Goal: Task Accomplishment & Management: Complete application form

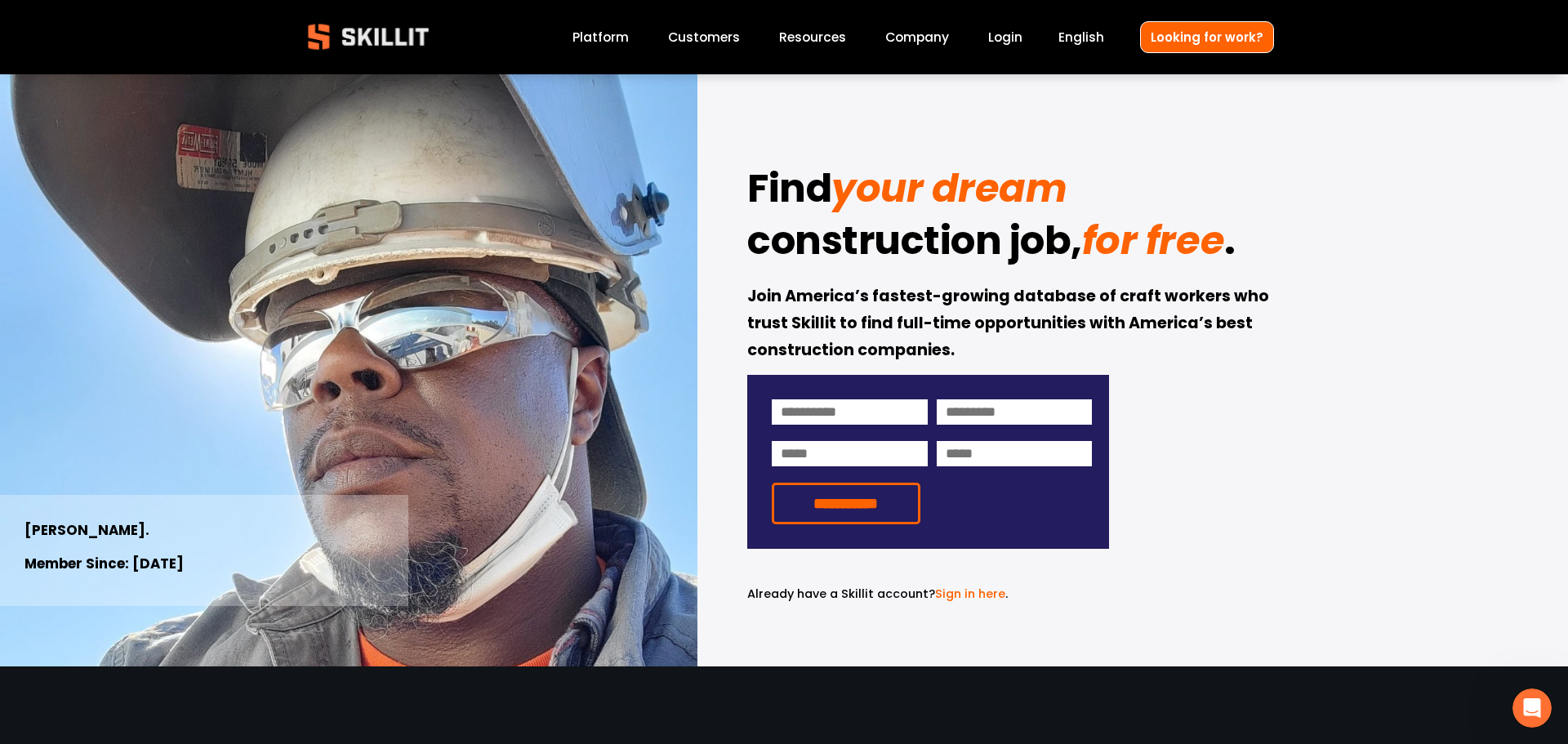
click at [604, 39] on link "Platform" at bounding box center [601, 37] width 57 height 22
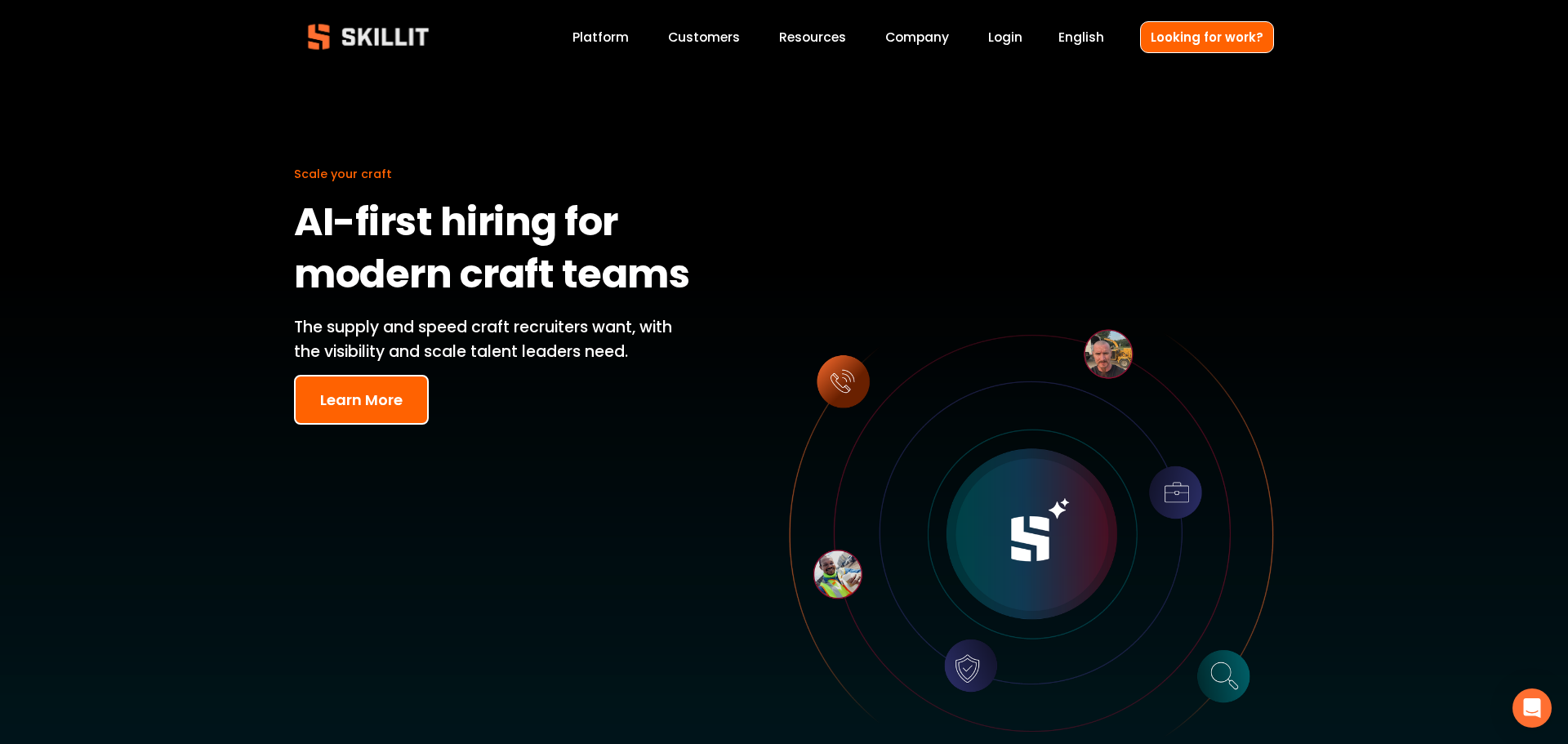
click at [0, 0] on span "Pricing" at bounding box center [0, 0] width 0 height 0
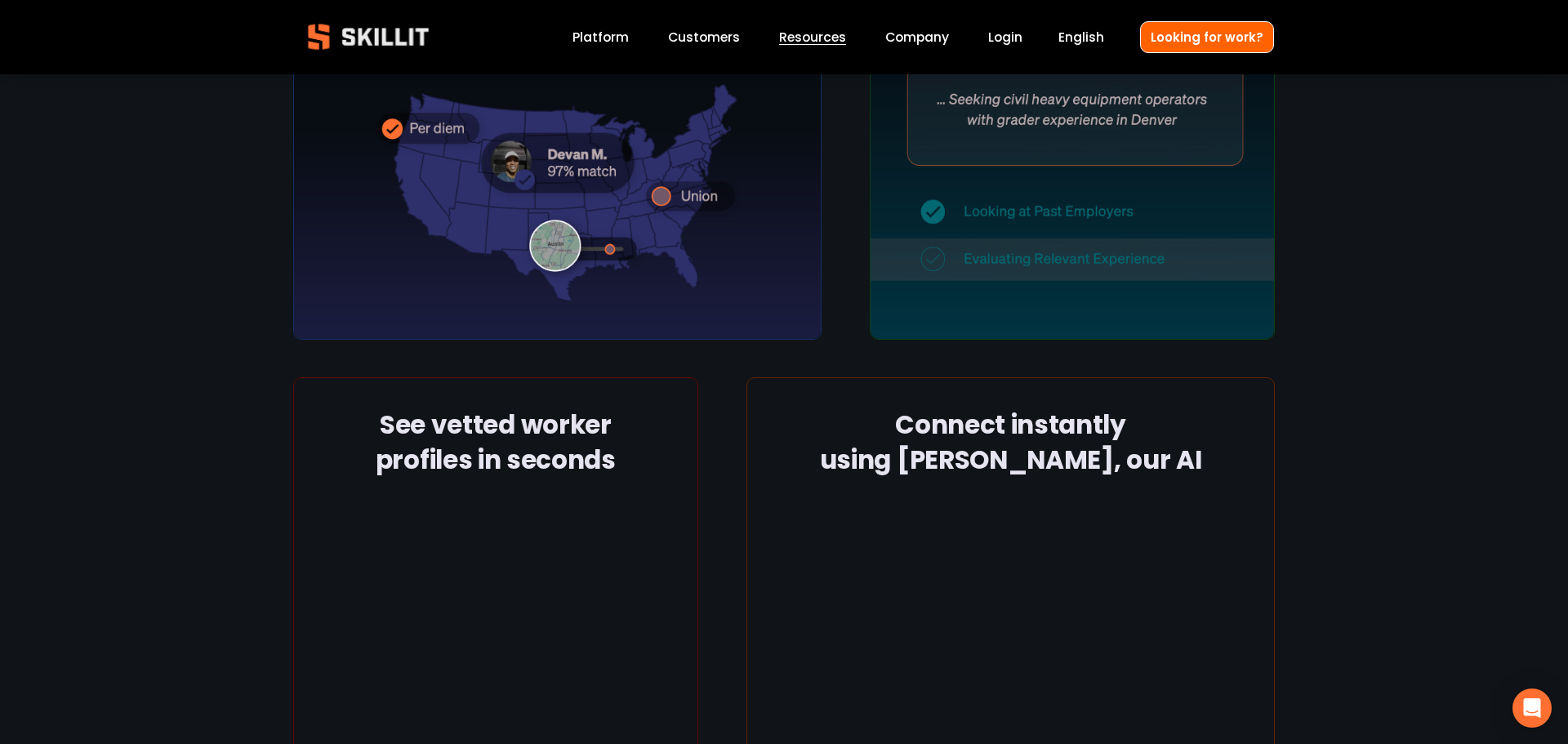
scroll to position [783, 0]
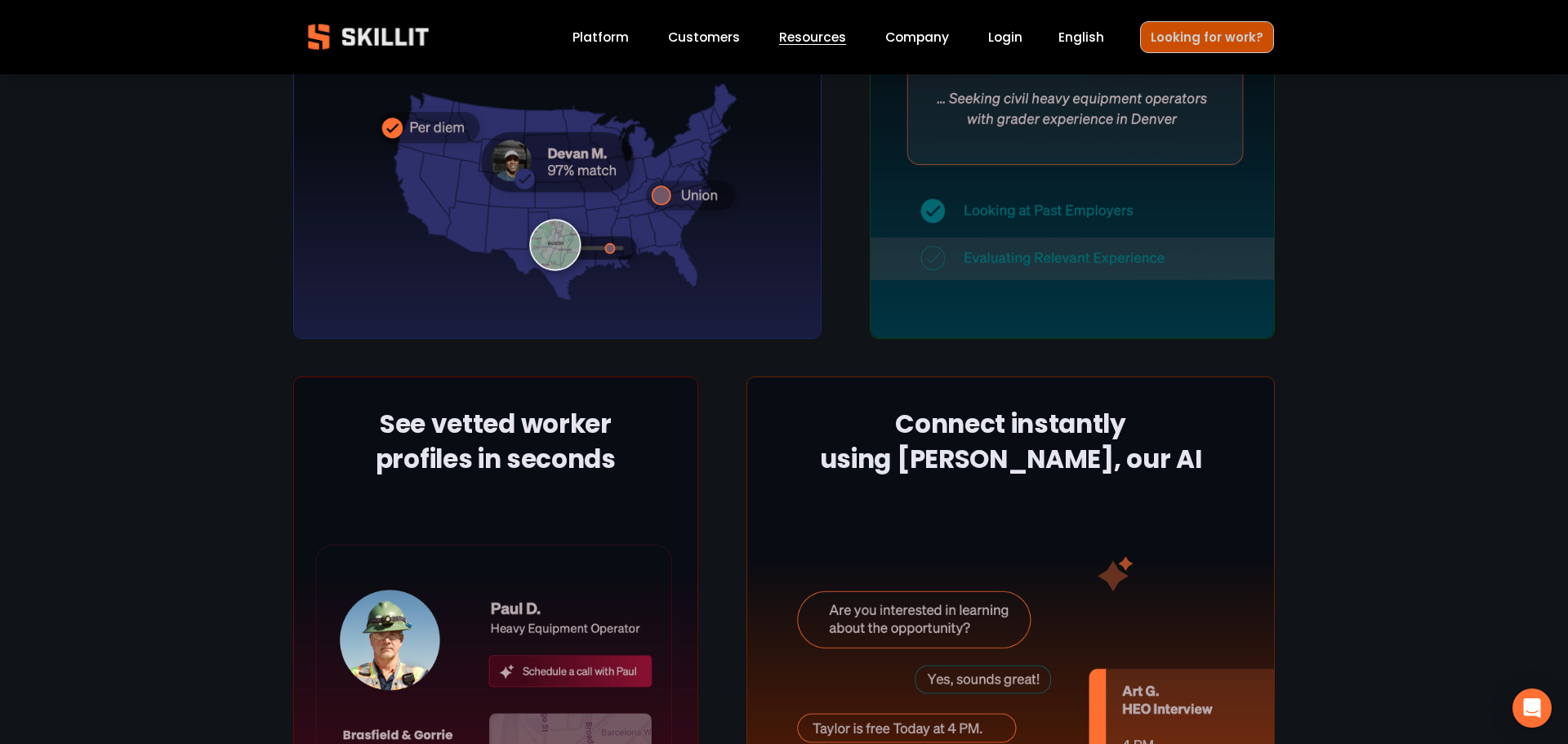
click at [1224, 21] on link "Looking for work?" at bounding box center [1207, 37] width 134 height 31
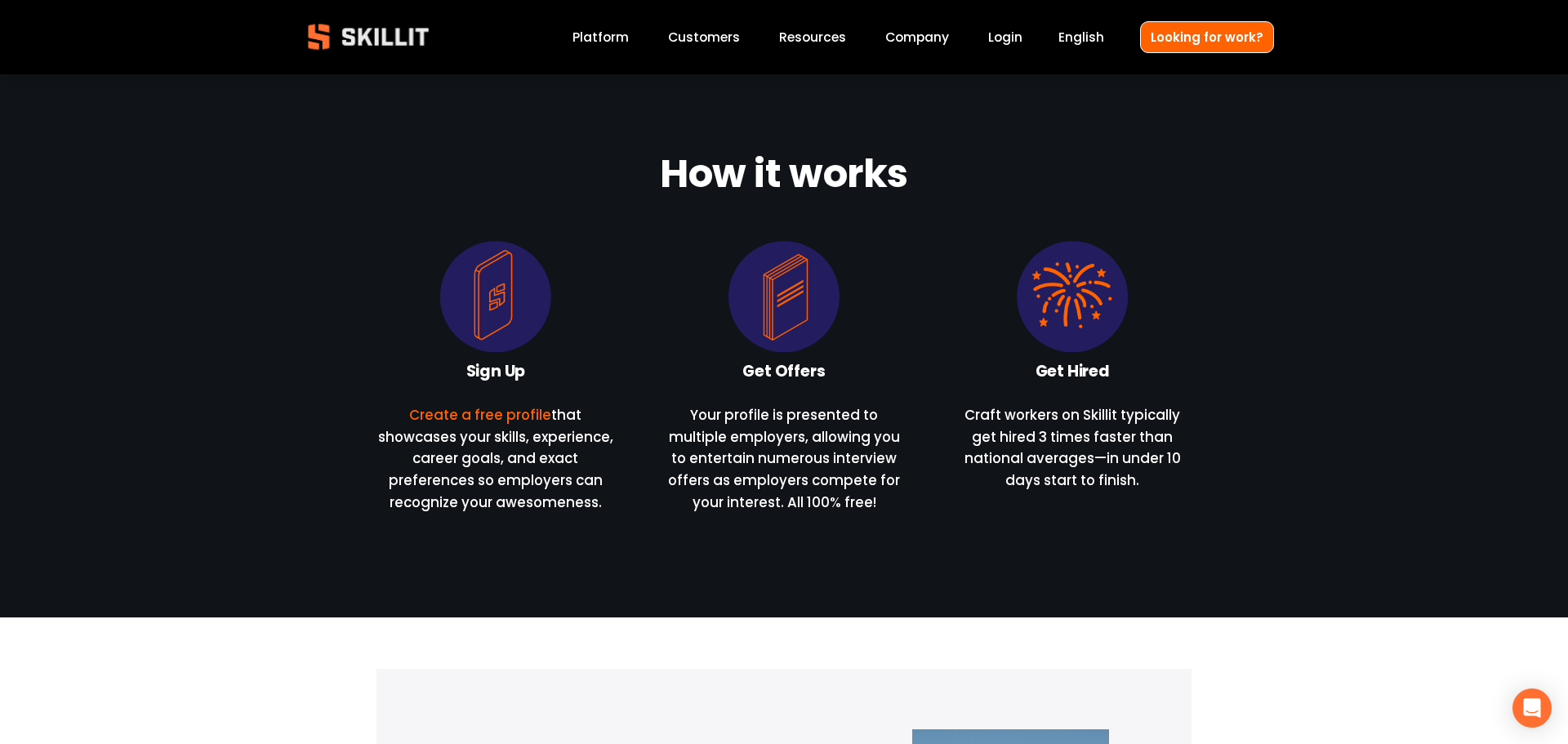
scroll to position [623, 0]
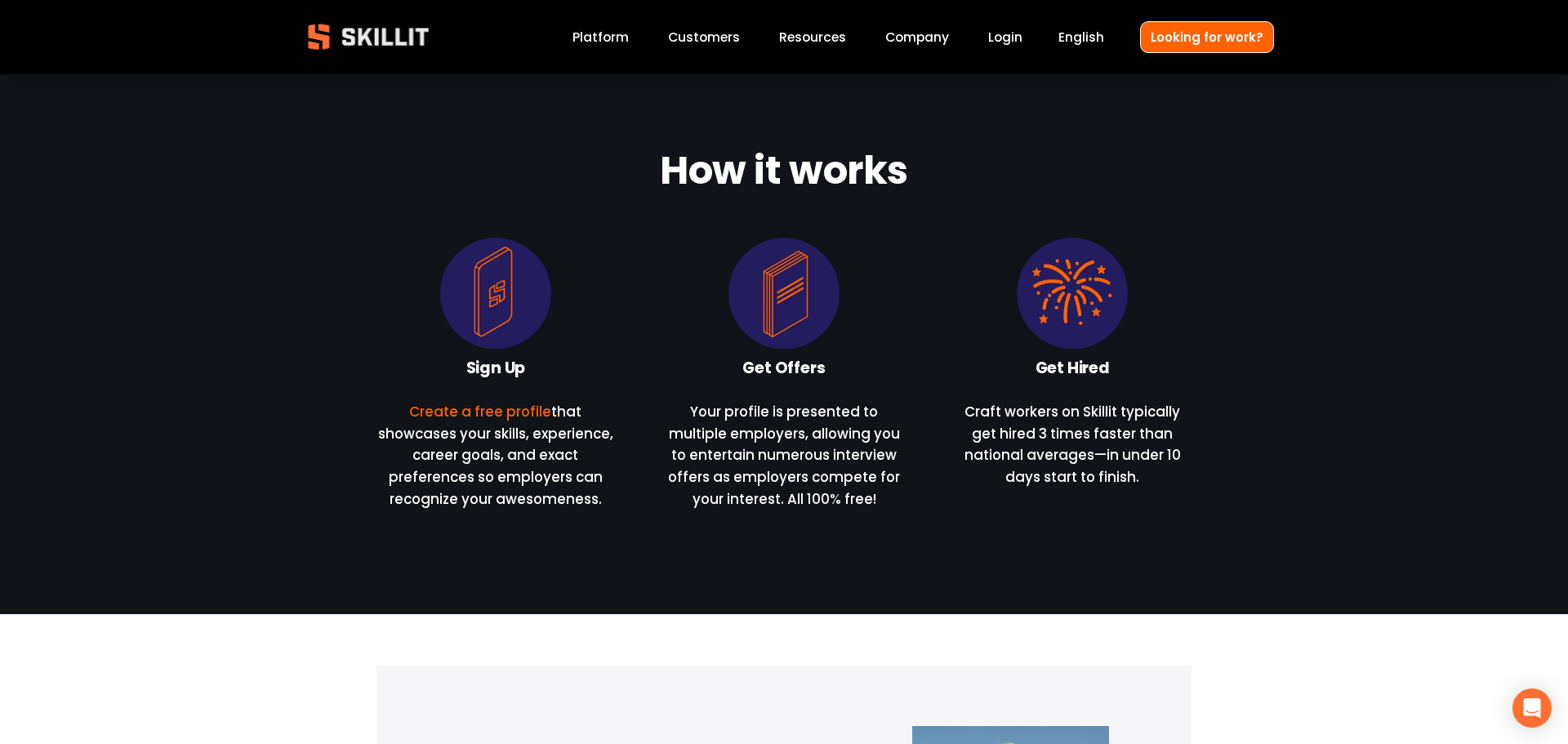
click at [456, 408] on link "Create a free profile" at bounding box center [480, 411] width 142 height 19
